Goal: Task Accomplishment & Management: Use online tool/utility

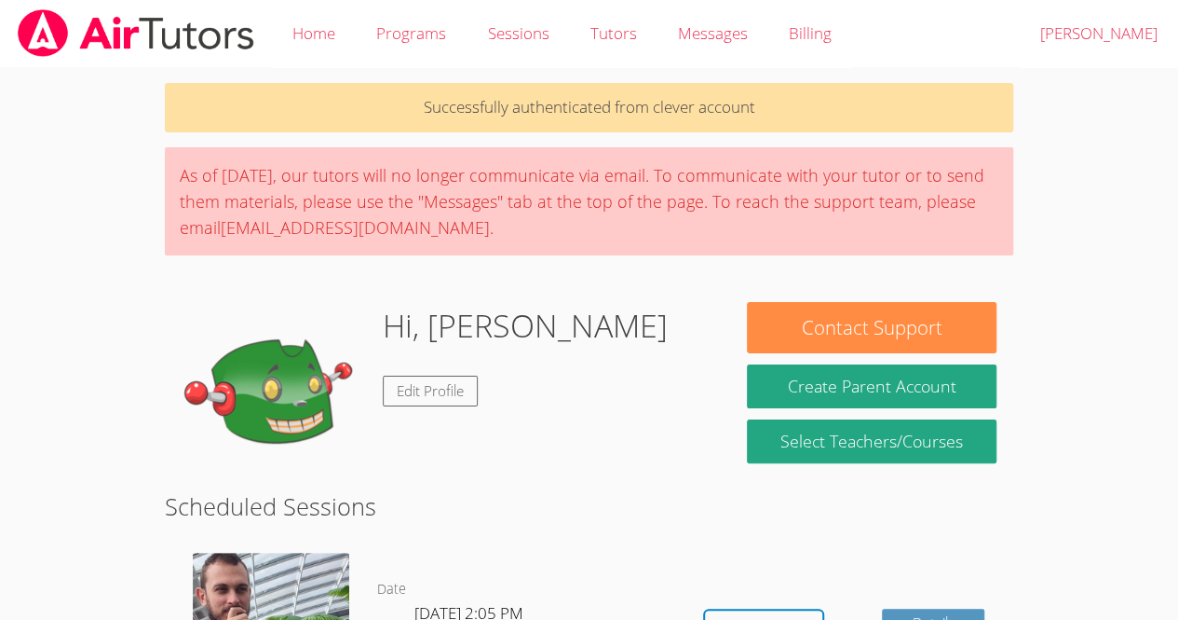
drag, startPoint x: 982, startPoint y: 275, endPoint x: 614, endPoint y: 504, distance: 433.5
click at [614, 504] on h2 "Scheduled Sessions" at bounding box center [589, 505] width 849 height 35
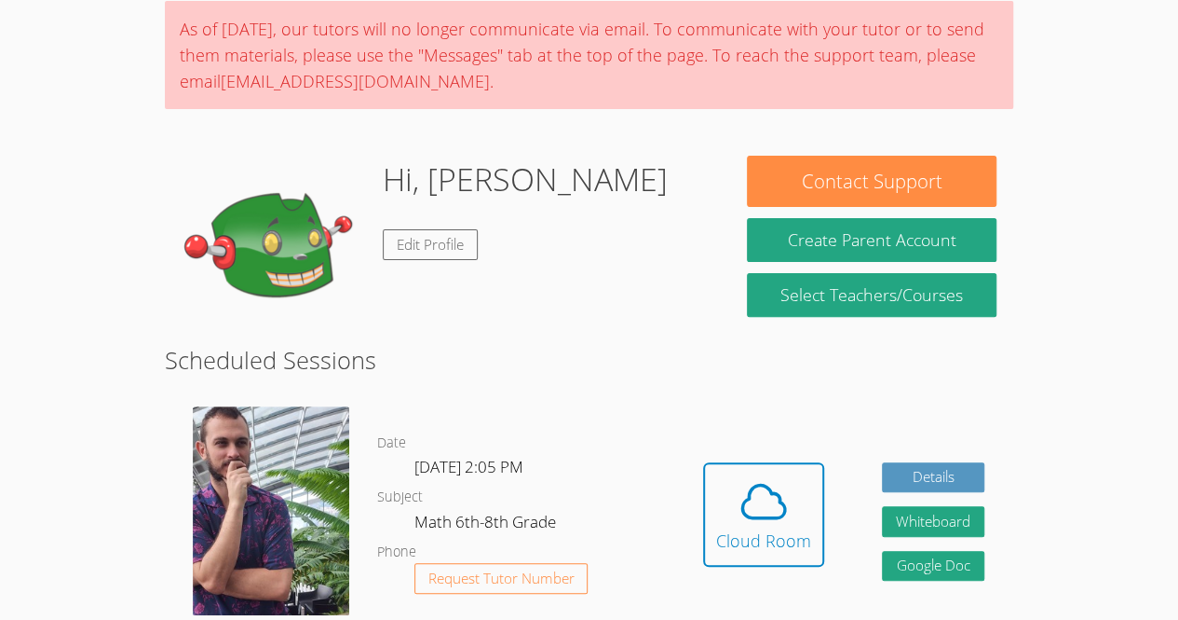
scroll to position [154, 0]
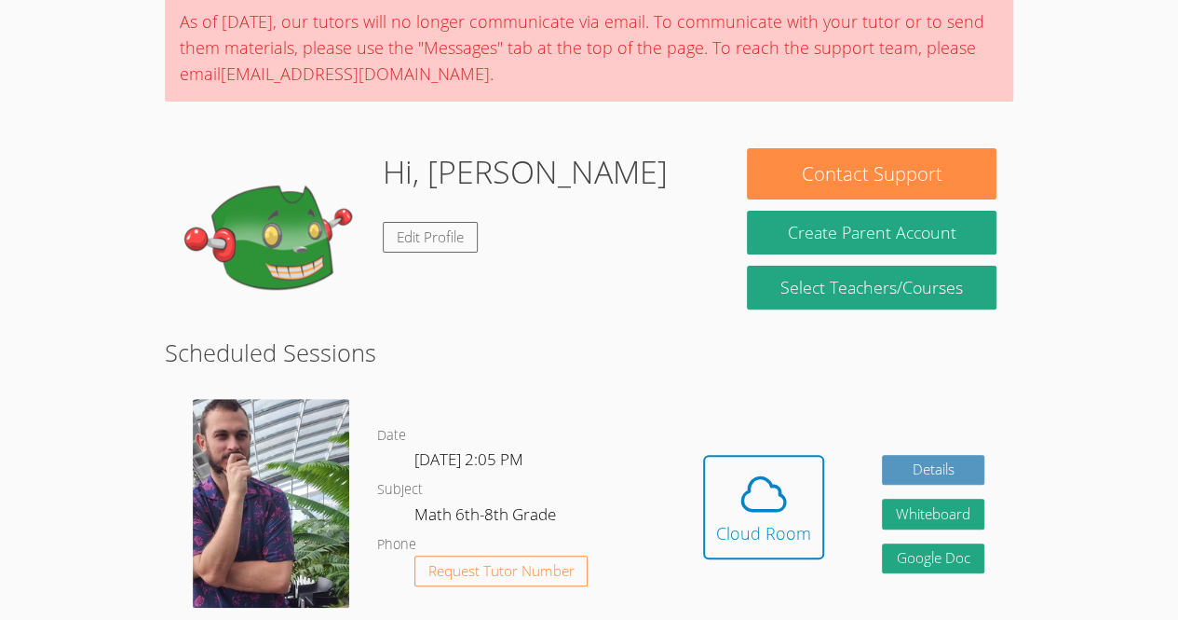
click at [824, 541] on div "Hidden Cloud Room Details Whiteboard Hidden Google Doc" at bounding box center [843, 520] width 339 height 271
click at [784, 541] on div "Cloud Room" at bounding box center [763, 533] width 95 height 26
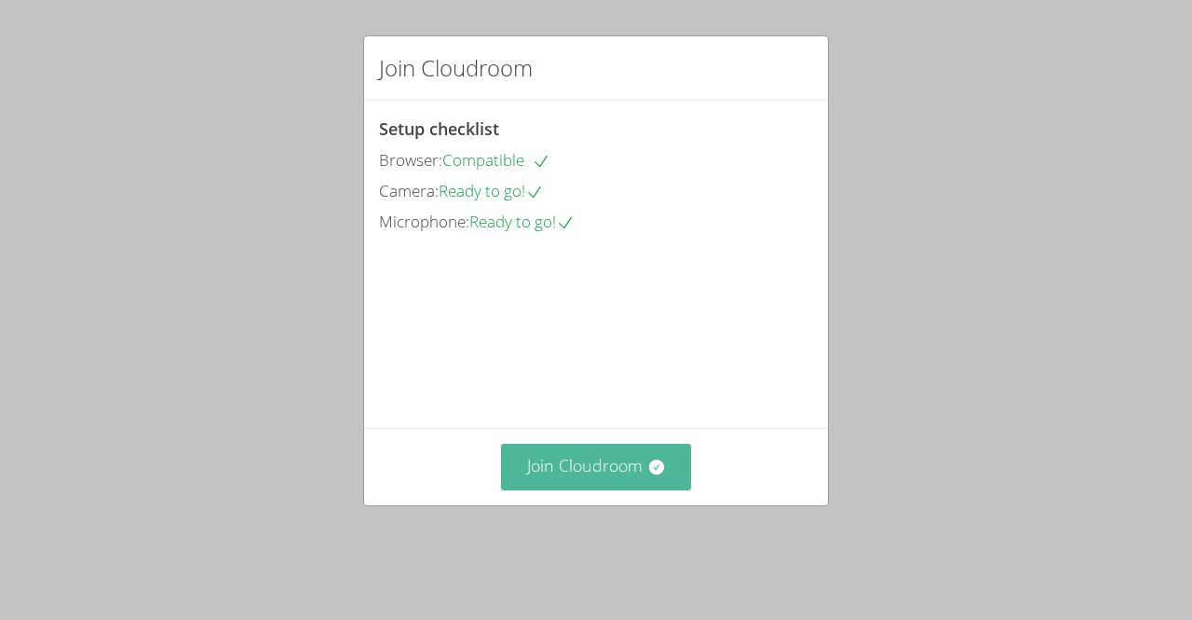
click at [628, 489] on button "Join Cloudroom" at bounding box center [596, 466] width 191 height 46
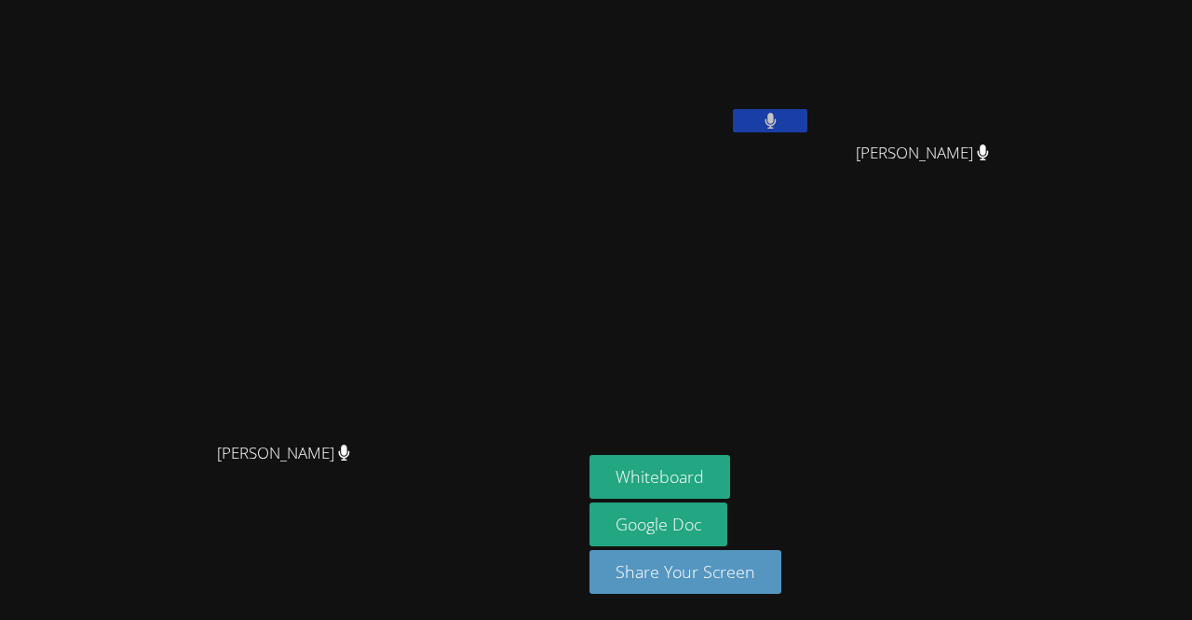
click at [808, 123] on button at bounding box center [770, 120] width 75 height 23
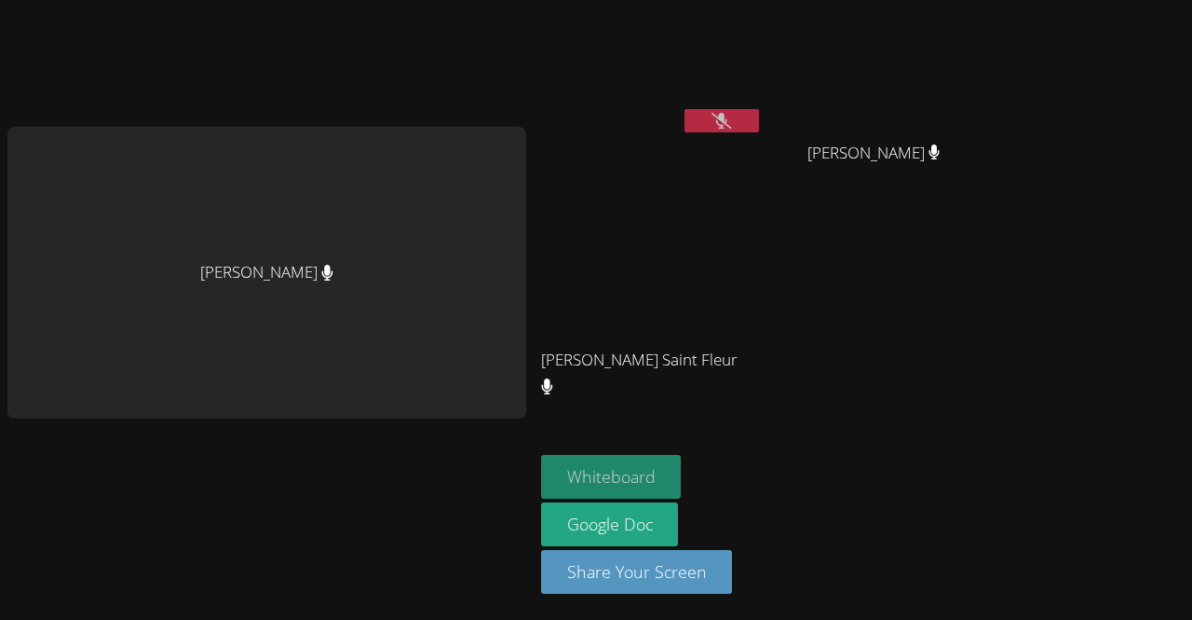
click at [609, 490] on button "Whiteboard" at bounding box center [611, 477] width 141 height 44
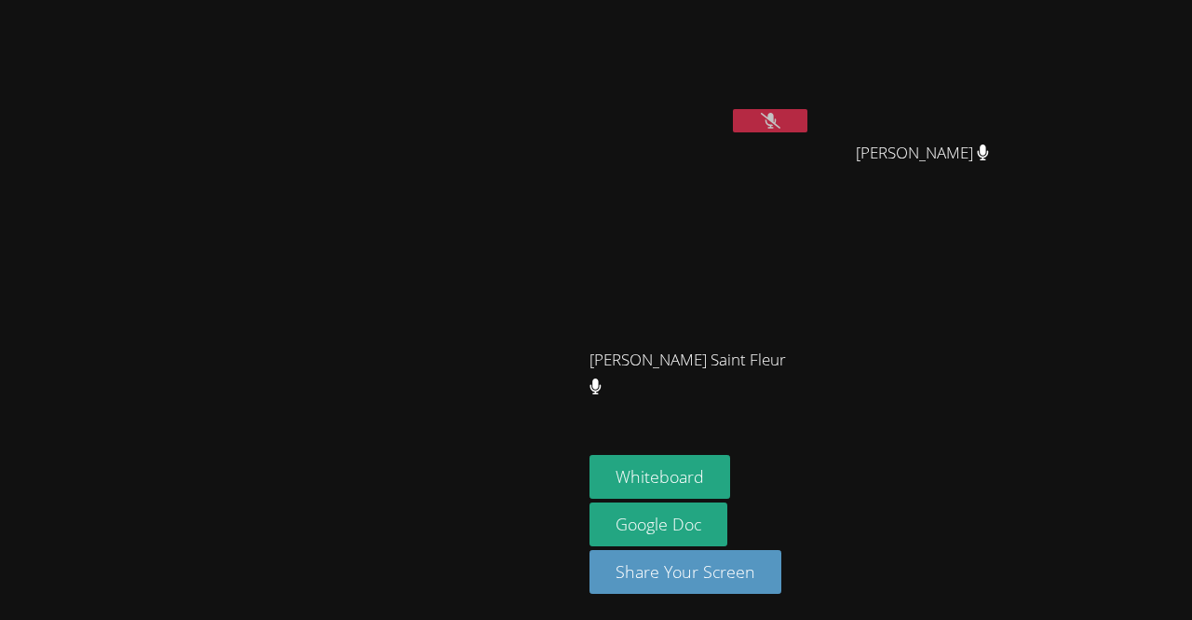
click at [431, 131] on video at bounding box center [291, 273] width 279 height 320
click at [808, 119] on button at bounding box center [770, 120] width 75 height 23
click at [811, 141] on div "Wenley Edouard Occeas" at bounding box center [701, 106] width 222 height 199
click at [777, 118] on icon at bounding box center [771, 121] width 12 height 16
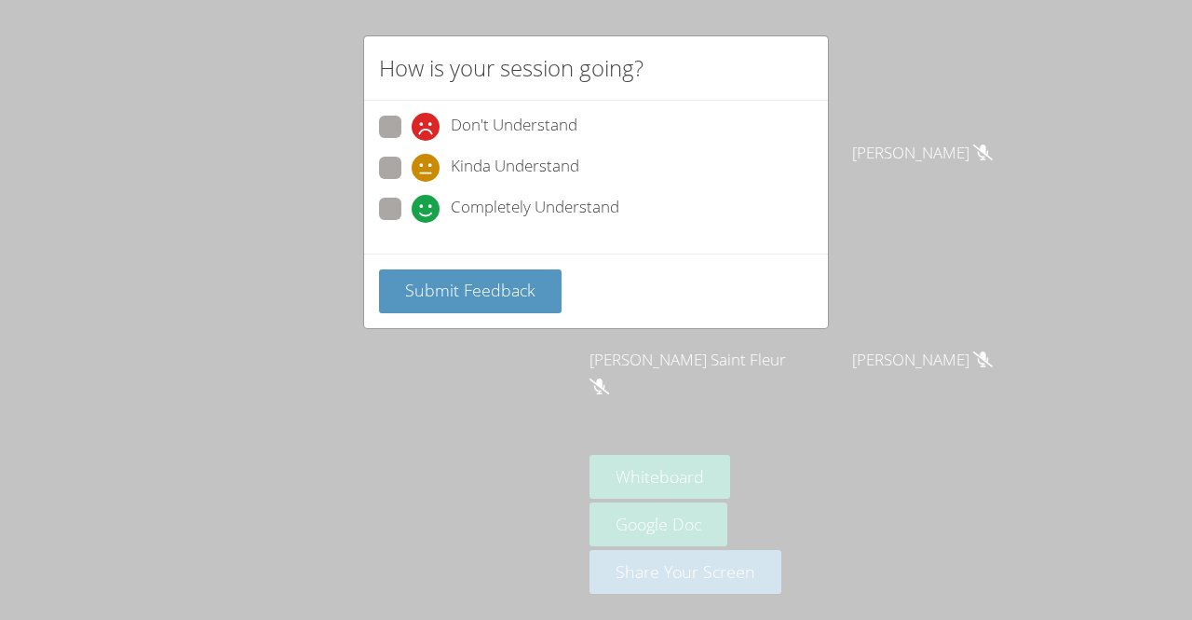
click at [412, 223] on span at bounding box center [412, 223] width 0 height 0
click at [412, 203] on input "Completely Understand" at bounding box center [420, 205] width 16 height 16
radio input "true"
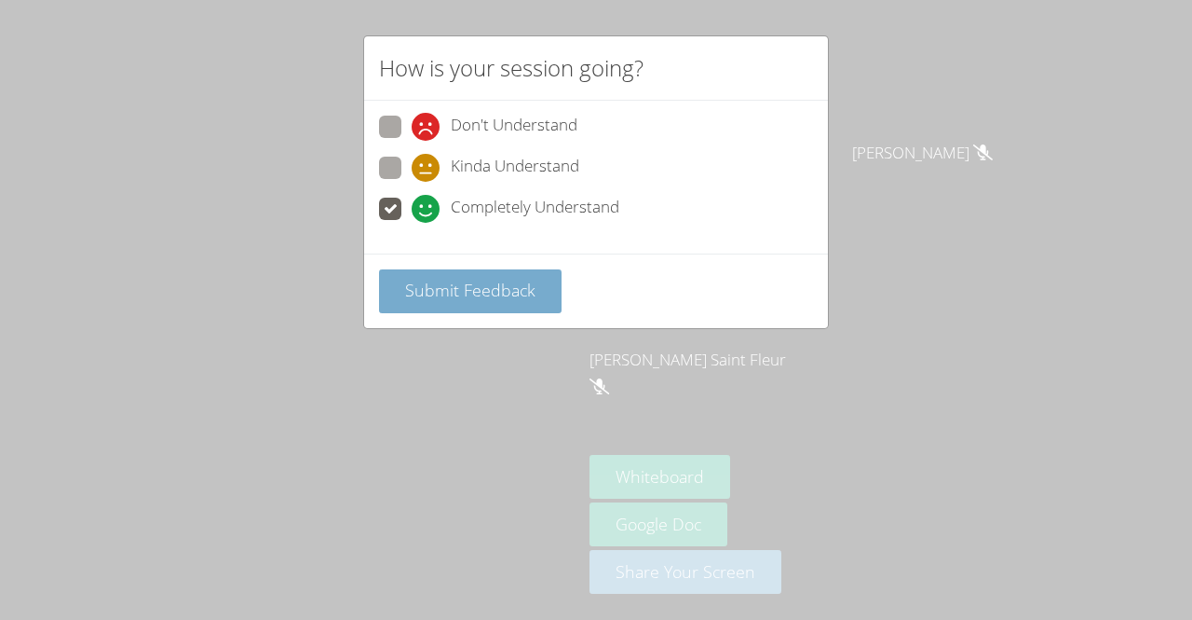
click at [401, 299] on button "Submit Feedback" at bounding box center [470, 291] width 183 height 44
